Goal: Task Accomplishment & Management: Manage account settings

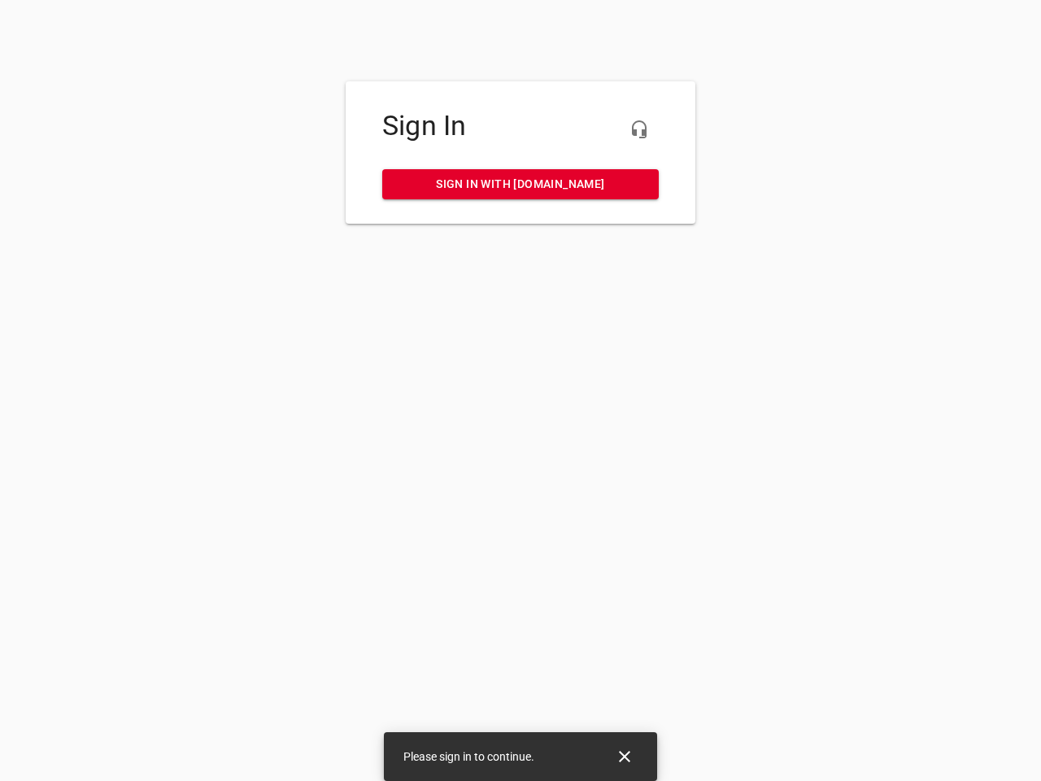
click at [640, 129] on icon "button" at bounding box center [640, 130] width 20 height 20
click at [625, 757] on icon "Close" at bounding box center [624, 756] width 11 height 11
